Goal: Find specific page/section: Find specific page/section

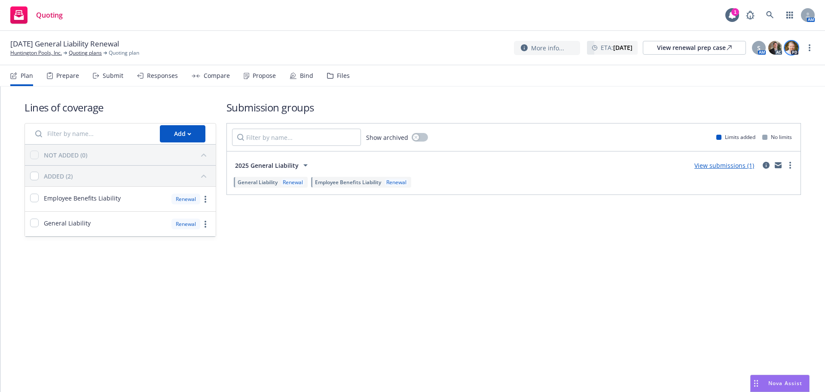
drag, startPoint x: 811, startPoint y: 47, endPoint x: 795, endPoint y: 52, distance: 16.5
click at [810, 46] on link "more" at bounding box center [810, 48] width 10 height 10
drag, startPoint x: 795, startPoint y: 52, endPoint x: 748, endPoint y: 65, distance: 48.5
click at [762, 68] on link "Copy logging email" at bounding box center [767, 65] width 96 height 17
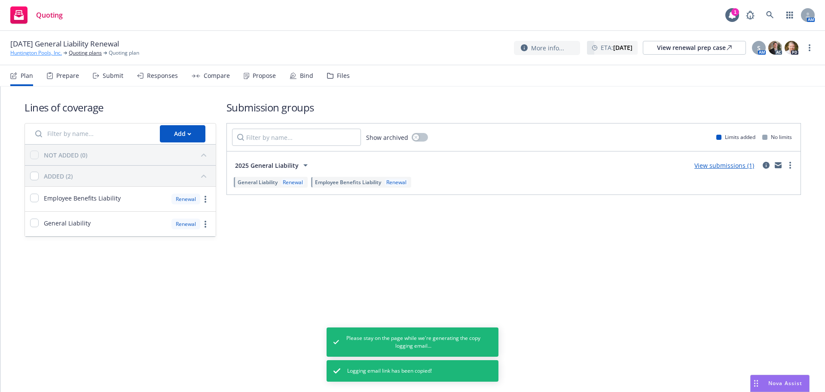
click at [52, 56] on link "Huntington Pools, Inc." at bounding box center [36, 53] width 52 height 8
